Goal: Information Seeking & Learning: Learn about a topic

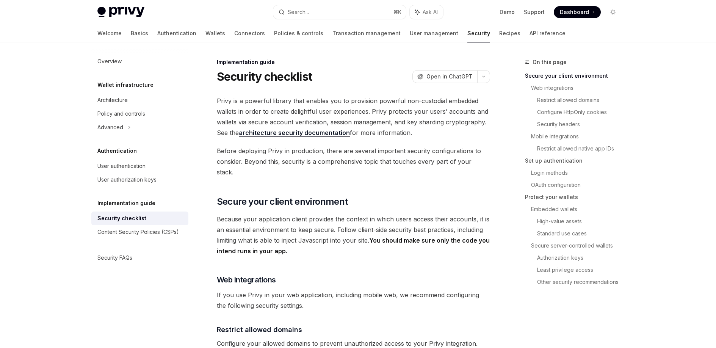
type textarea "*"
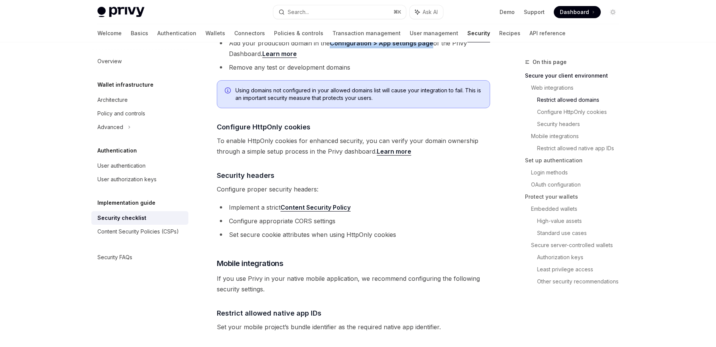
scroll to position [421, 0]
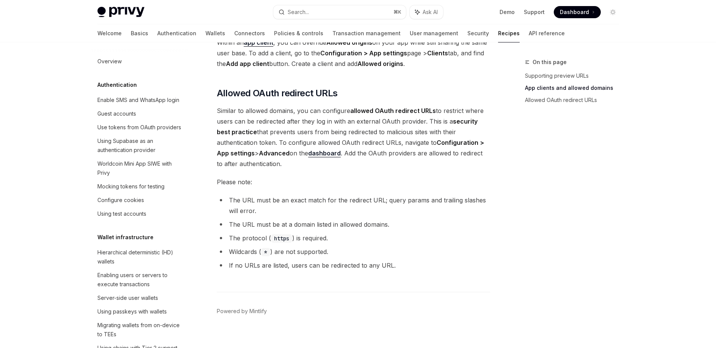
scroll to position [874, 0]
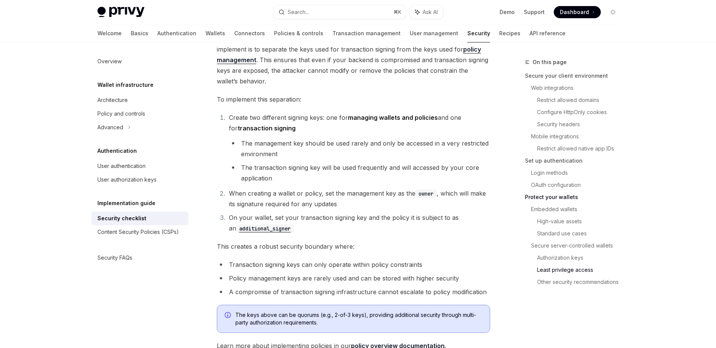
scroll to position [1584, 0]
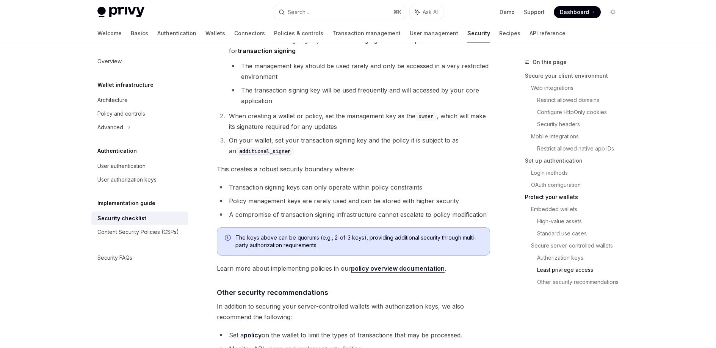
click at [363, 111] on li "When creating a wallet or policy, set the management key as the owner , which w…" at bounding box center [358, 121] width 263 height 21
click at [355, 111] on li "When creating a wallet or policy, set the management key as the owner , which w…" at bounding box center [358, 121] width 263 height 21
click at [141, 231] on div "Content Security Policies (CSPs)" at bounding box center [137, 231] width 81 height 9
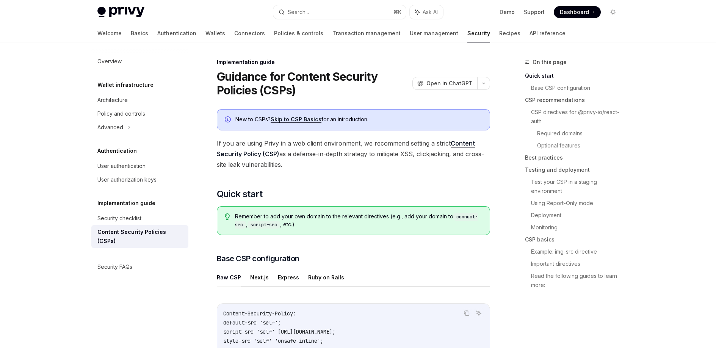
click at [291, 120] on link "Skip to CSP Basics" at bounding box center [295, 119] width 51 height 7
click at [394, 189] on h2 "​ Quick start" at bounding box center [353, 194] width 273 height 12
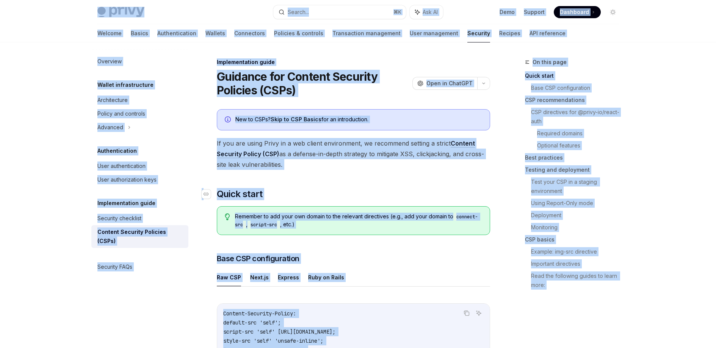
copy div "Privy Docs home page Search... ⌘ K Ask AI Demo Support Dashboard Dashboard Sear…"
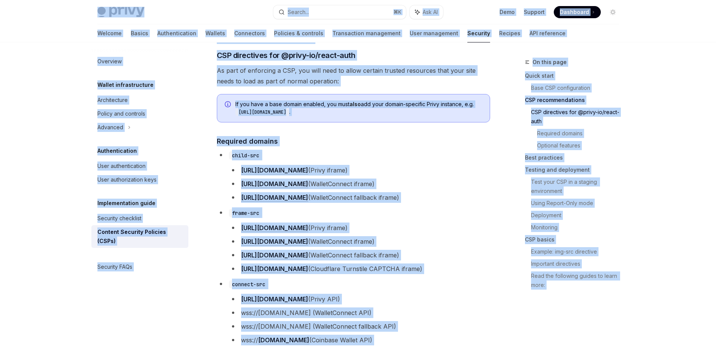
scroll to position [507, 0]
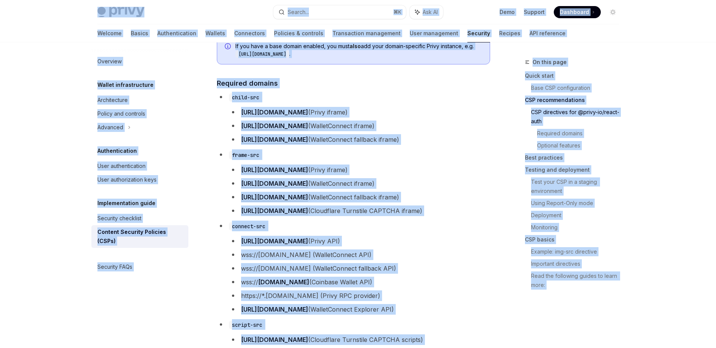
click at [402, 164] on li "frame-src https://auth.privy.io (Privy iframe) https://verify.walletconnect.com…" at bounding box center [353, 182] width 273 height 67
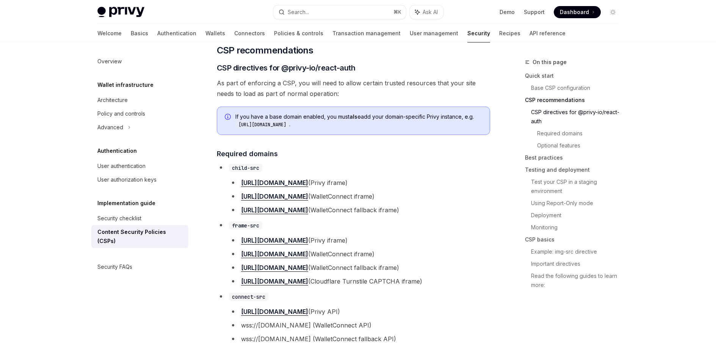
scroll to position [410, 0]
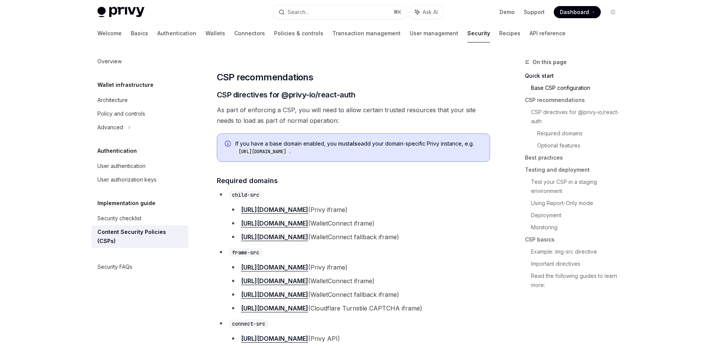
click at [413, 178] on h4 "​ Required domains" at bounding box center [353, 180] width 273 height 10
drag, startPoint x: 370, startPoint y: 97, endPoint x: 284, endPoint y: 97, distance: 85.6
click at [284, 97] on h3 "​ CSP directives for @privy-io/react-auth" at bounding box center [353, 94] width 273 height 11
copy span "@privy-io/react-auth"
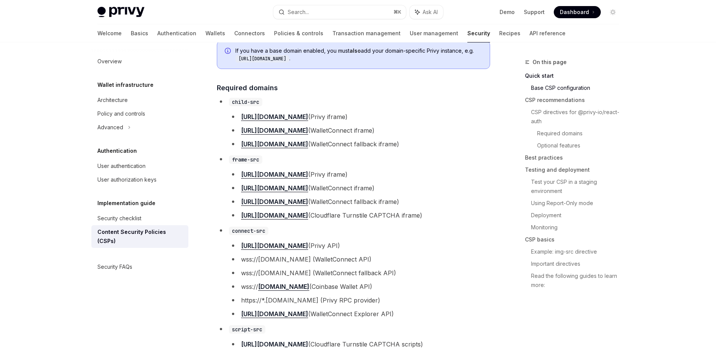
scroll to position [415, 0]
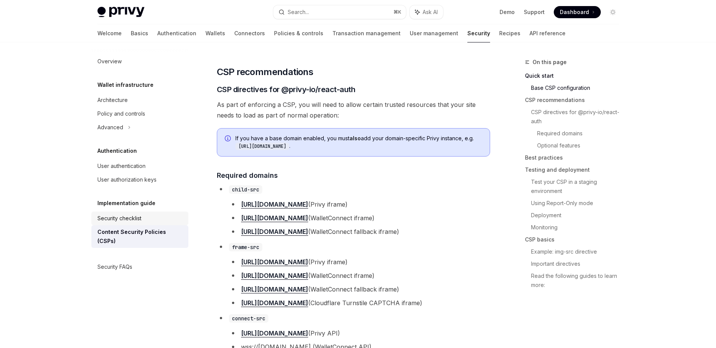
click at [144, 215] on div "Security checklist" at bounding box center [140, 218] width 86 height 9
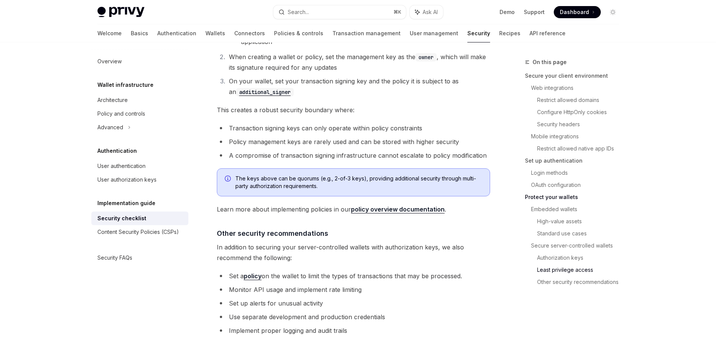
scroll to position [1643, 0]
click at [134, 234] on div "Content Security Policies (CSPs)" at bounding box center [137, 231] width 81 height 9
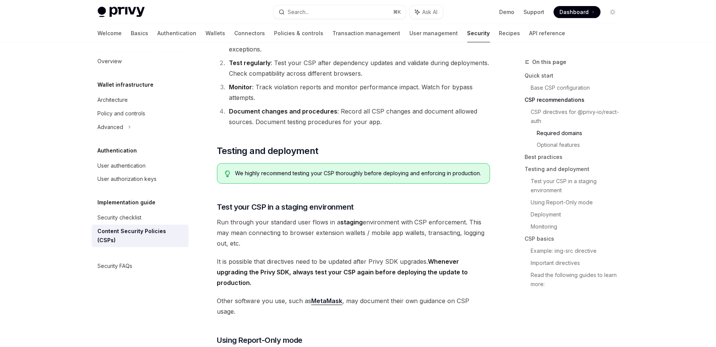
scroll to position [1085, 0]
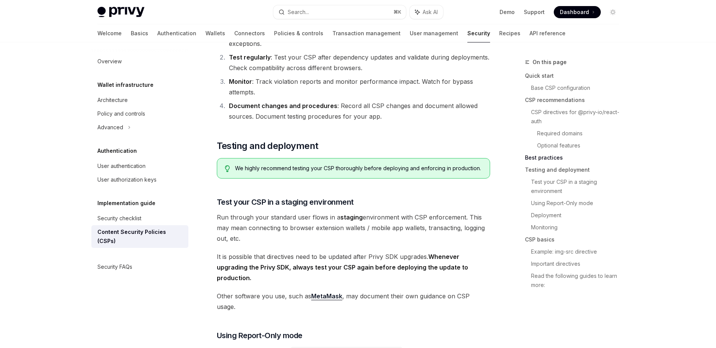
type textarea "*"
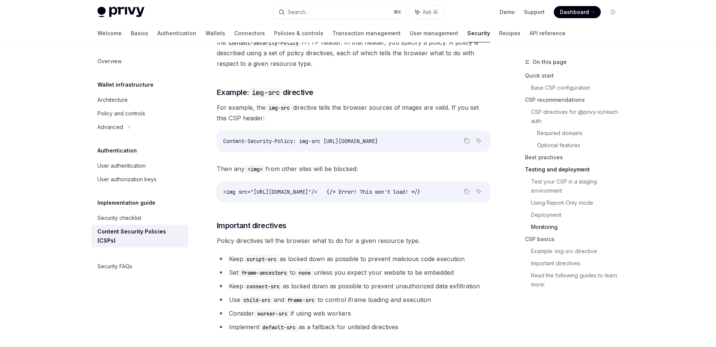
scroll to position [1574, 0]
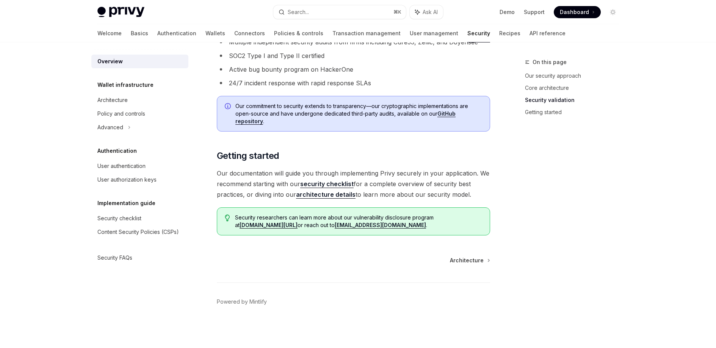
scroll to position [175, 0]
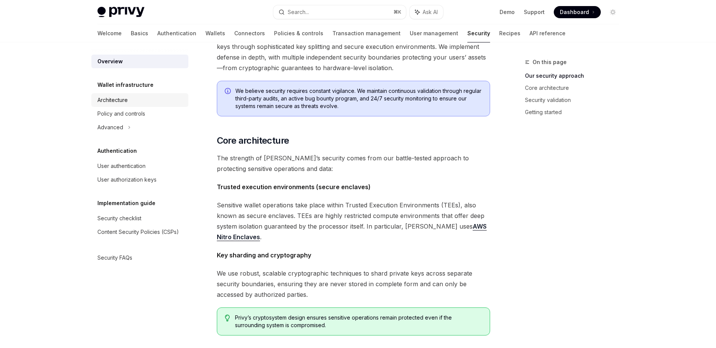
click at [133, 104] on div "Architecture" at bounding box center [140, 99] width 86 height 9
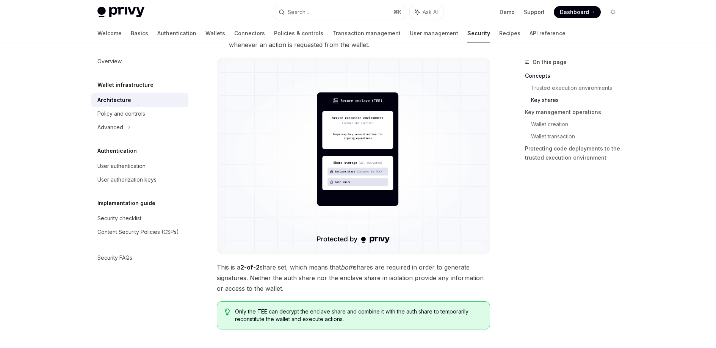
scroll to position [713, 0]
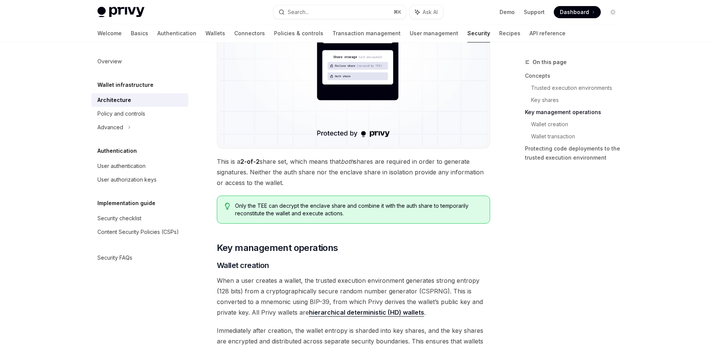
click at [292, 149] on div "Privy’s security architecture combines trusted execution environments (TEEs) wi…" at bounding box center [353, 233] width 273 height 1703
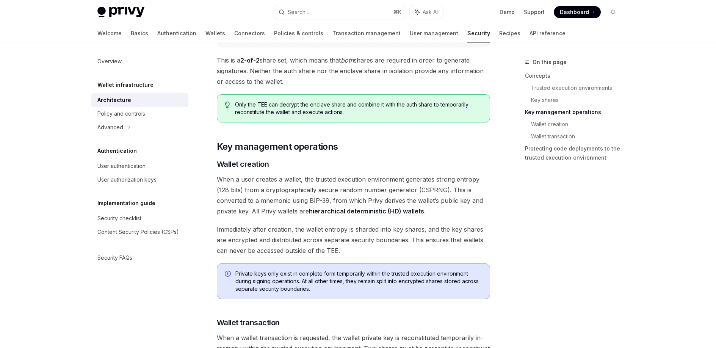
scroll to position [969, 0]
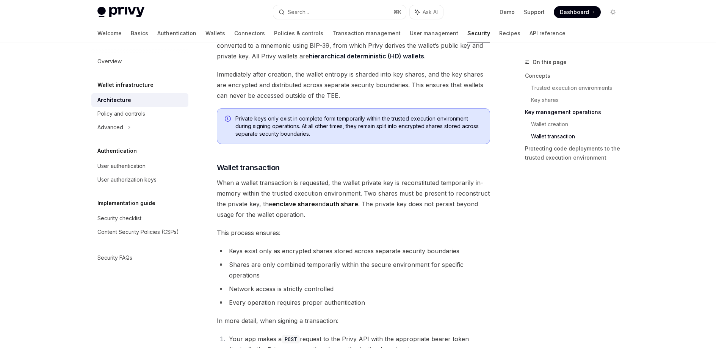
click at [365, 198] on span "When a wallet transaction is requested, the wallet private key is reconstituted…" at bounding box center [353, 198] width 273 height 42
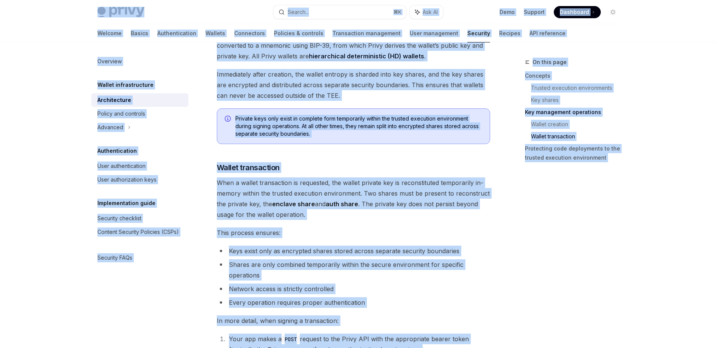
copy div "Privy Docs home page Search... ⌘ K Ask AI Demo Support Dashboard Dashboard Sear…"
click at [254, 180] on span "When a wallet transaction is requested, the wallet private key is reconstituted…" at bounding box center [353, 198] width 273 height 42
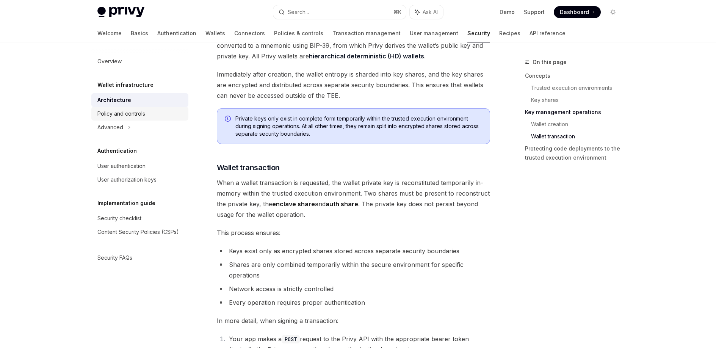
click at [116, 117] on div "Policy and controls" at bounding box center [121, 113] width 48 height 9
type textarea "*"
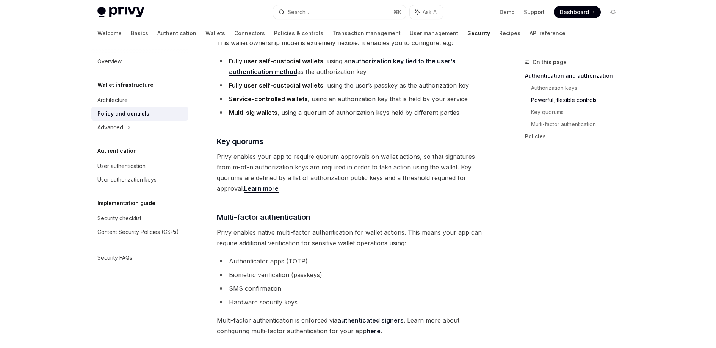
scroll to position [574, 0]
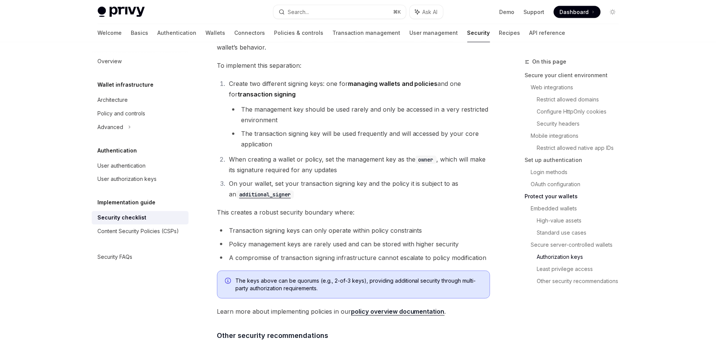
scroll to position [1671, 0]
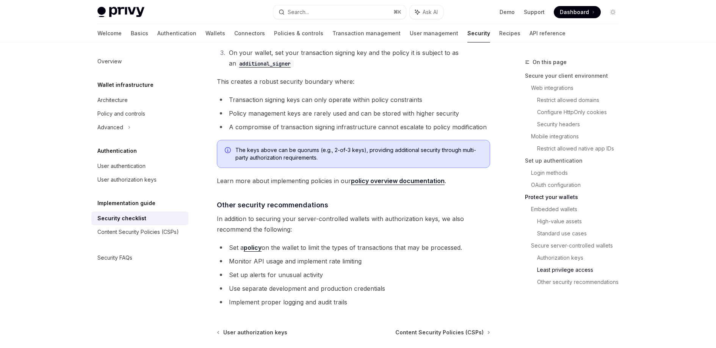
type textarea "*"
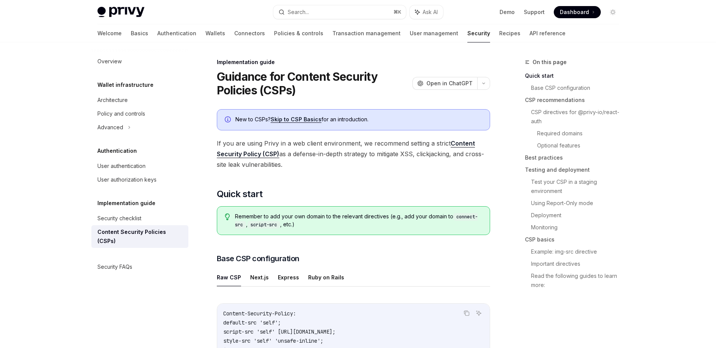
click at [344, 167] on span "If you are using Privy in a web client environment, we recommend setting a stri…" at bounding box center [353, 154] width 273 height 32
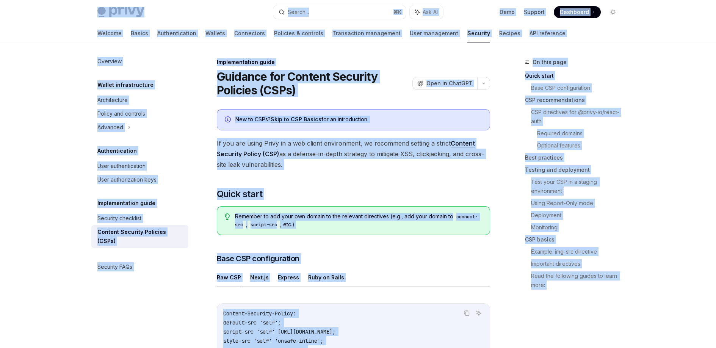
copy div "Lorem Ipsu dolo sita Consec... ⌘ A Eli SE Doei Tempori Utlaboree Doloremag Aliq…"
type textarea "*"
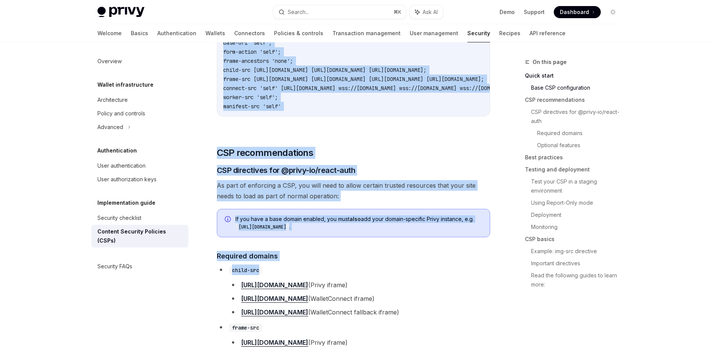
scroll to position [335, 0]
drag, startPoint x: 219, startPoint y: 76, endPoint x: 383, endPoint y: 121, distance: 170.9
copy div "Guidance for Content Security Policies (CSPs) OpenAI Open in ChatGPT OpenAI Ope…"
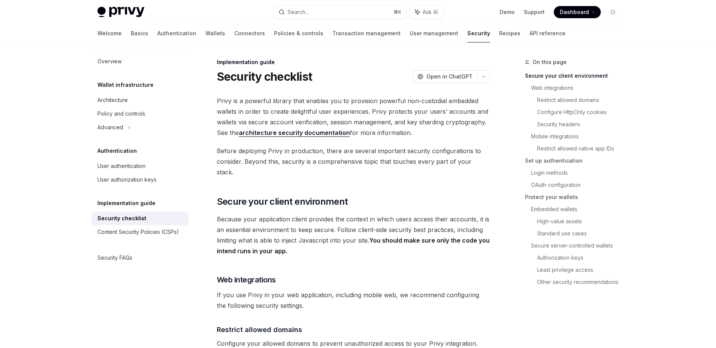
click at [297, 149] on span "Before deploying Privy in production, there are several important security conf…" at bounding box center [353, 161] width 273 height 32
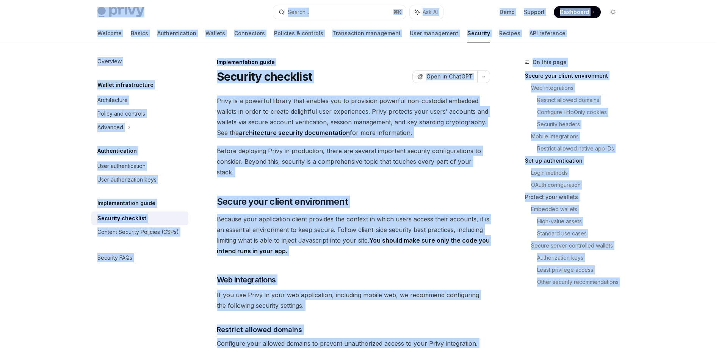
copy div "Lorem Ipsu dolo sita Consec... ⌘ A Eli SE Doei Tempori Utlaboree Doloremag Aliq…"
type textarea "*"
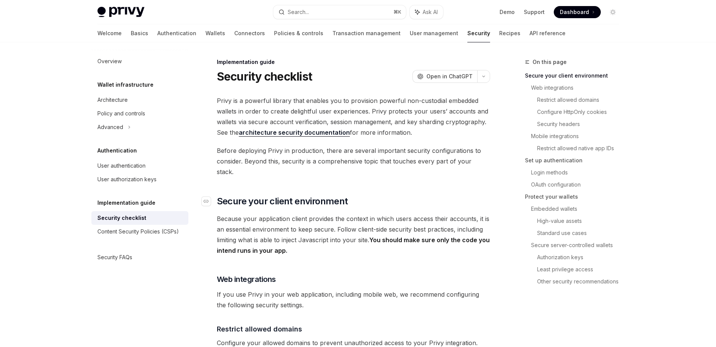
click at [337, 195] on span "Secure your client environment" at bounding box center [282, 201] width 131 height 12
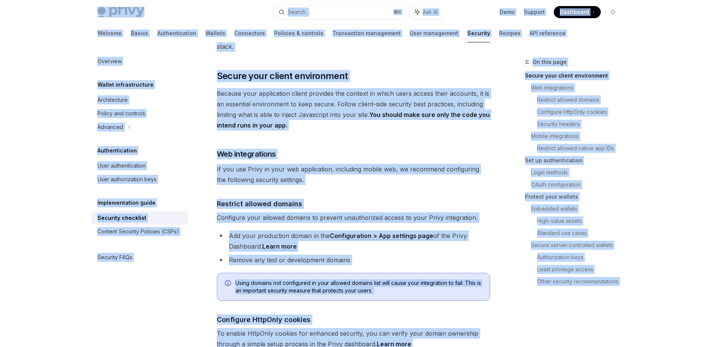
scroll to position [127, 0]
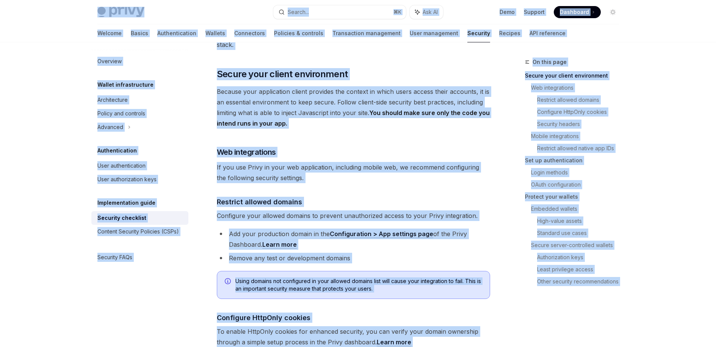
click at [514, 192] on div "On this page Secure your client environment Web integrations Restrict allowed d…" at bounding box center [567, 176] width 115 height 236
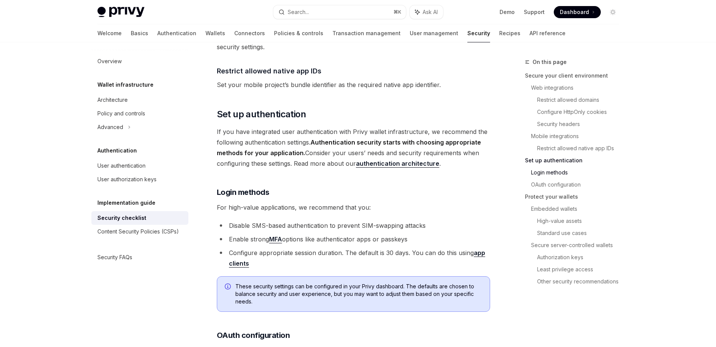
scroll to position [716, 0]
